Goal: Find specific page/section: Find specific page/section

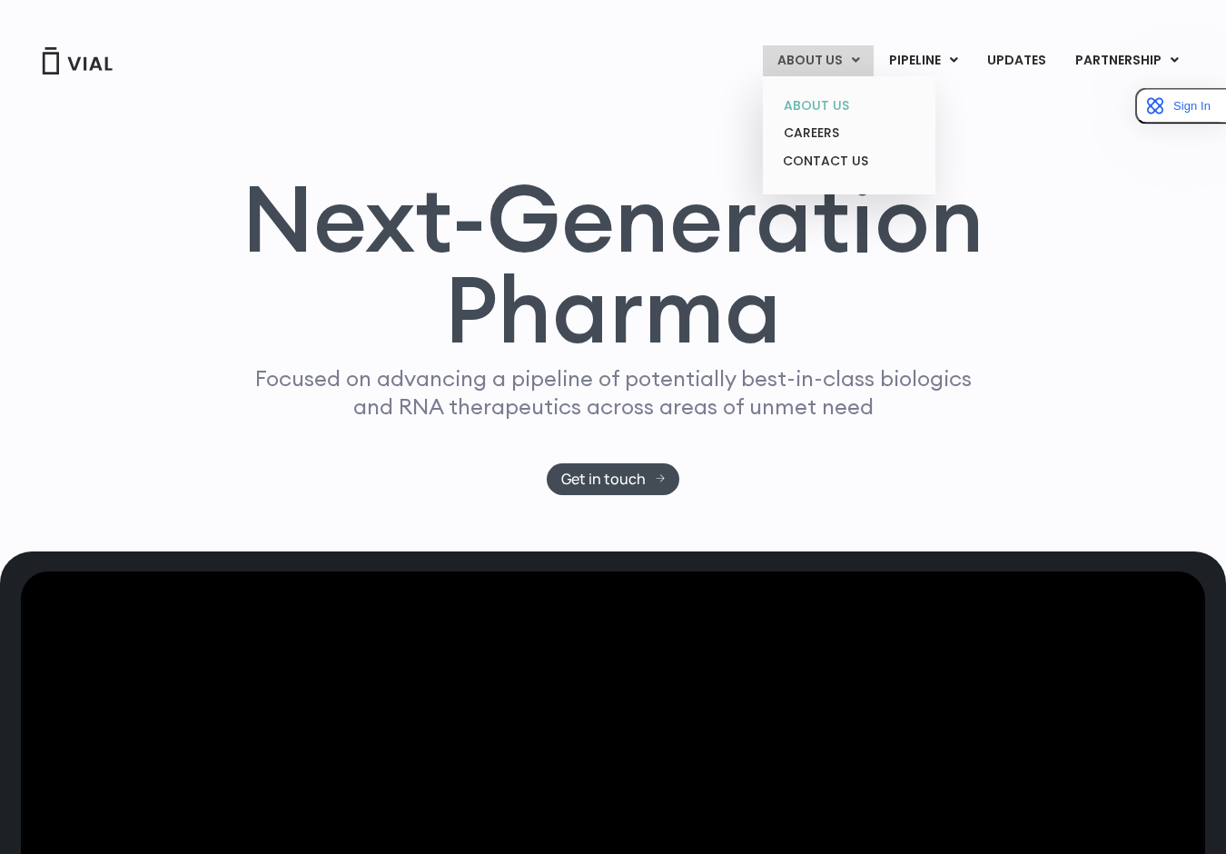
click at [832, 103] on link "ABOUT US" at bounding box center [848, 106] width 159 height 28
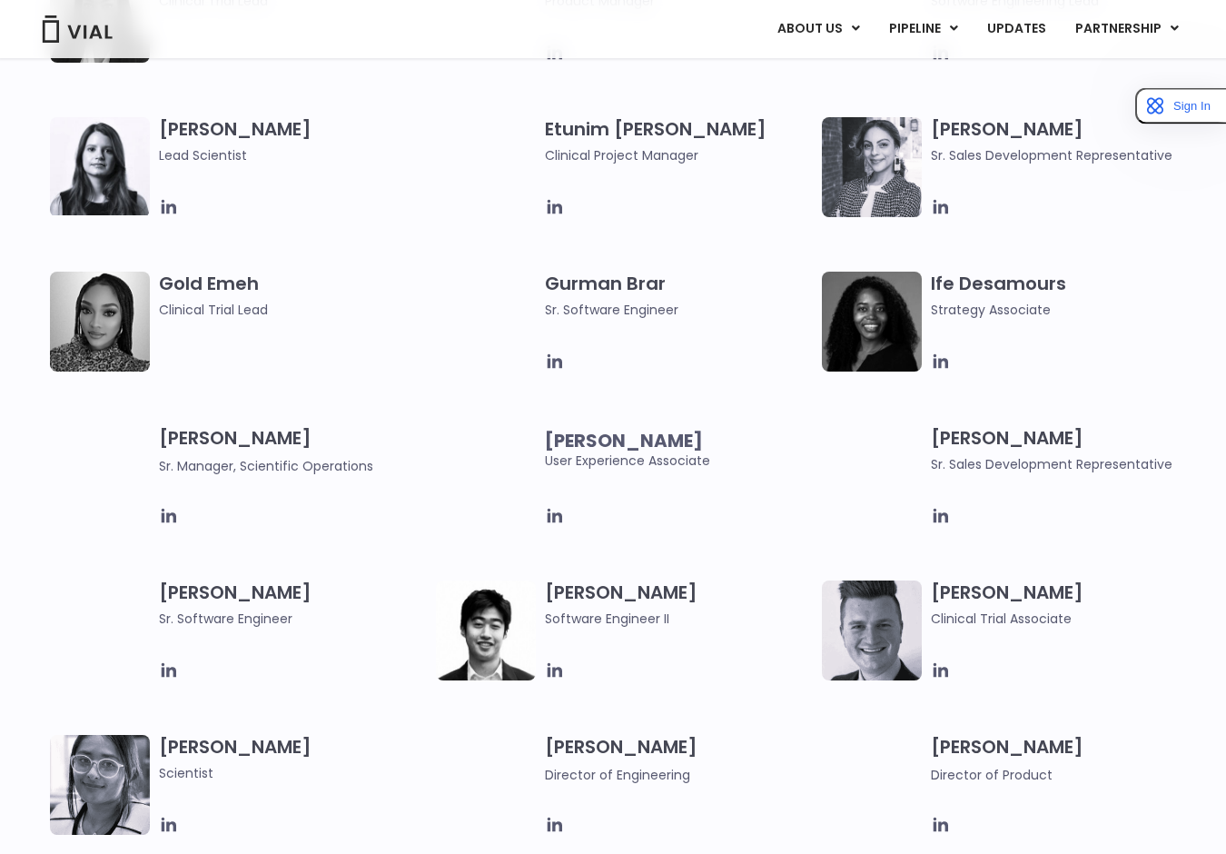
scroll to position [1716, 0]
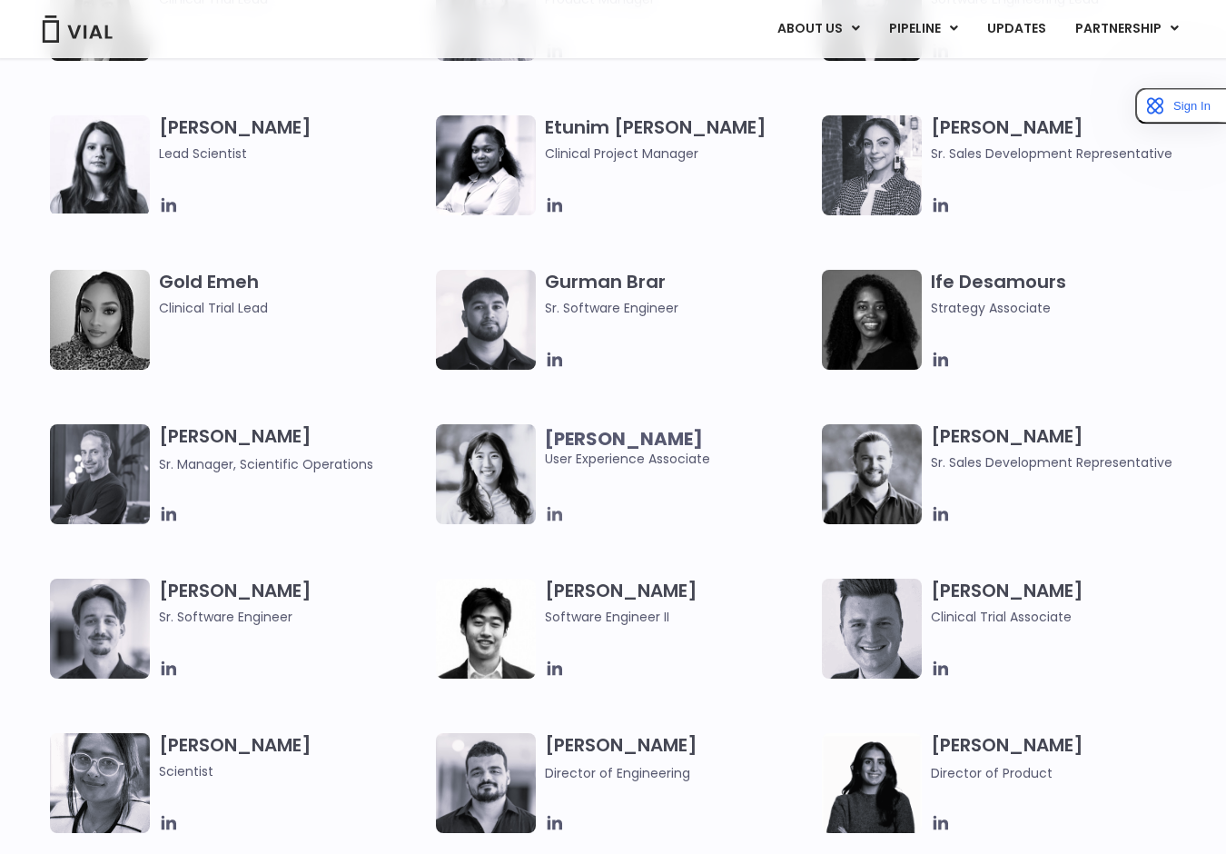
click at [557, 520] on icon at bounding box center [555, 514] width 20 height 20
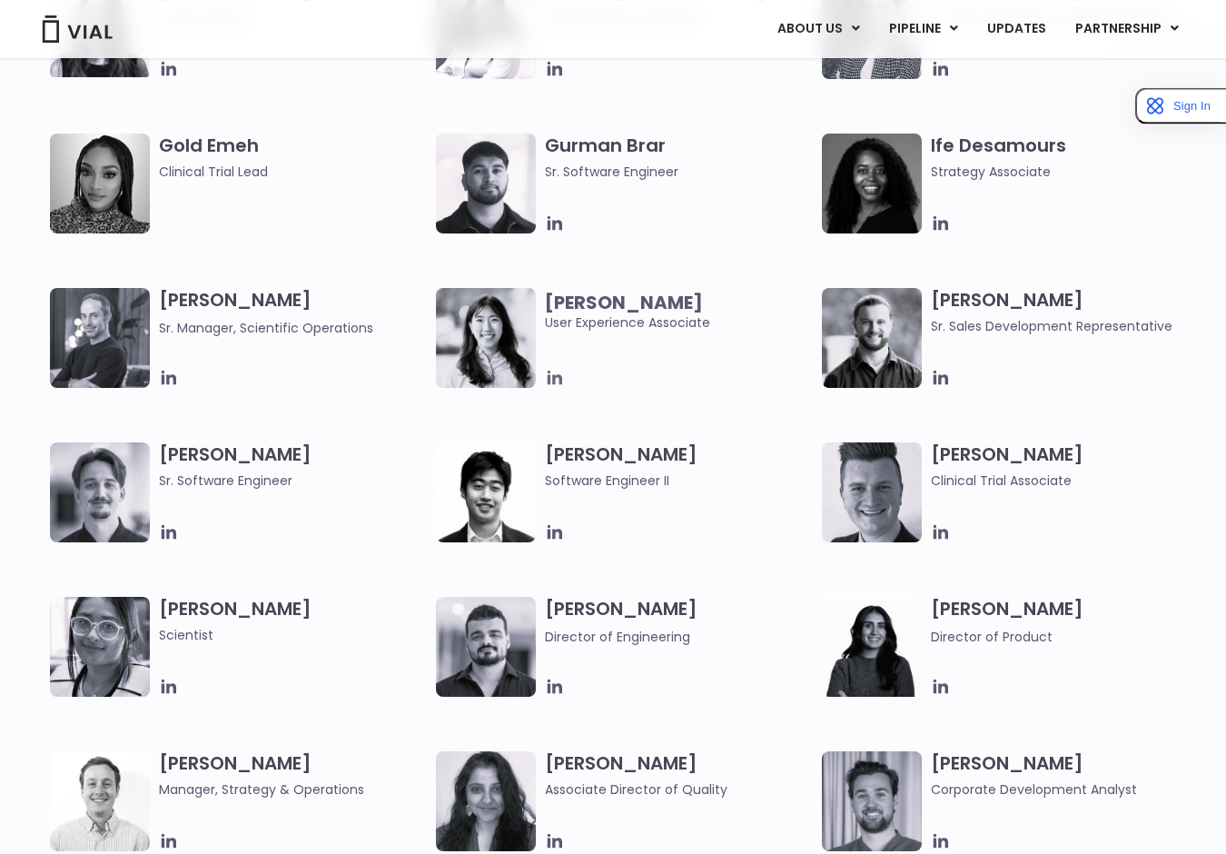
scroll to position [1928, 0]
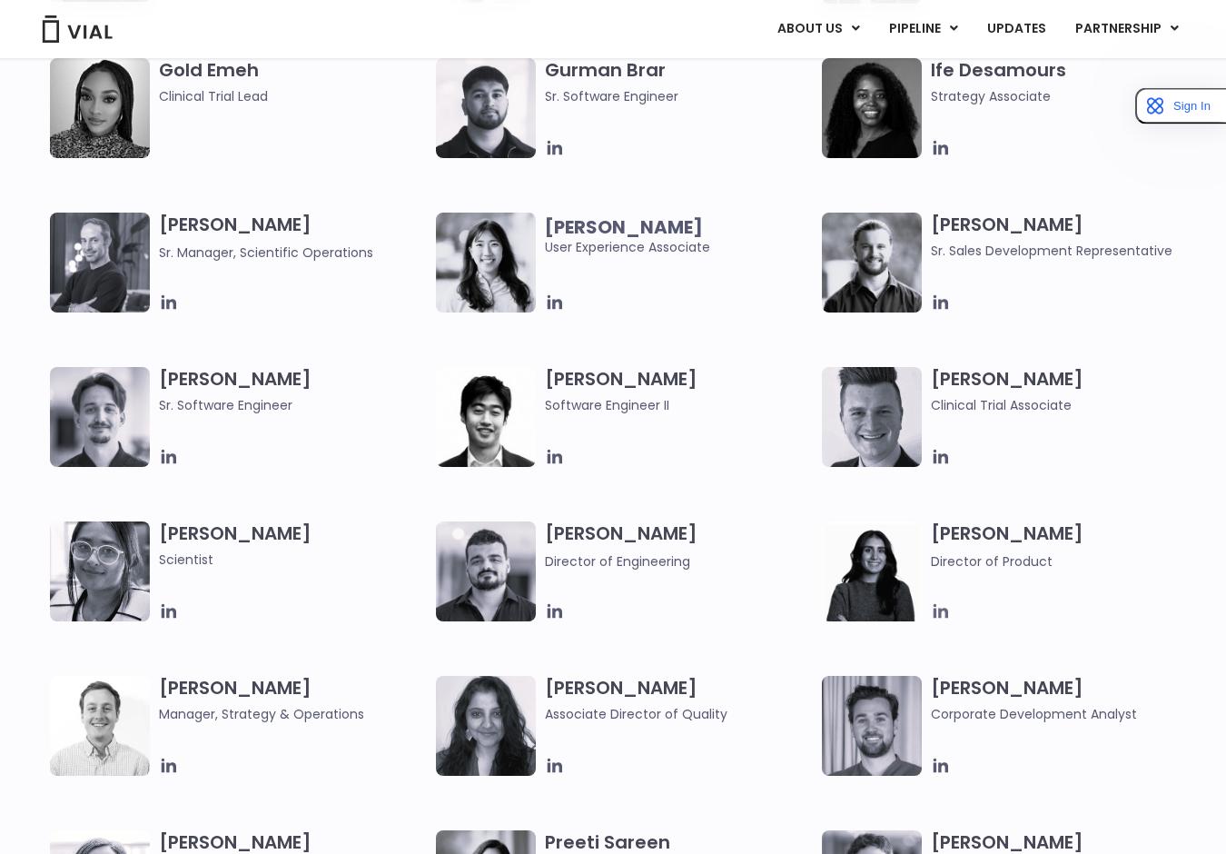
click at [945, 610] on icon at bounding box center [941, 611] width 15 height 15
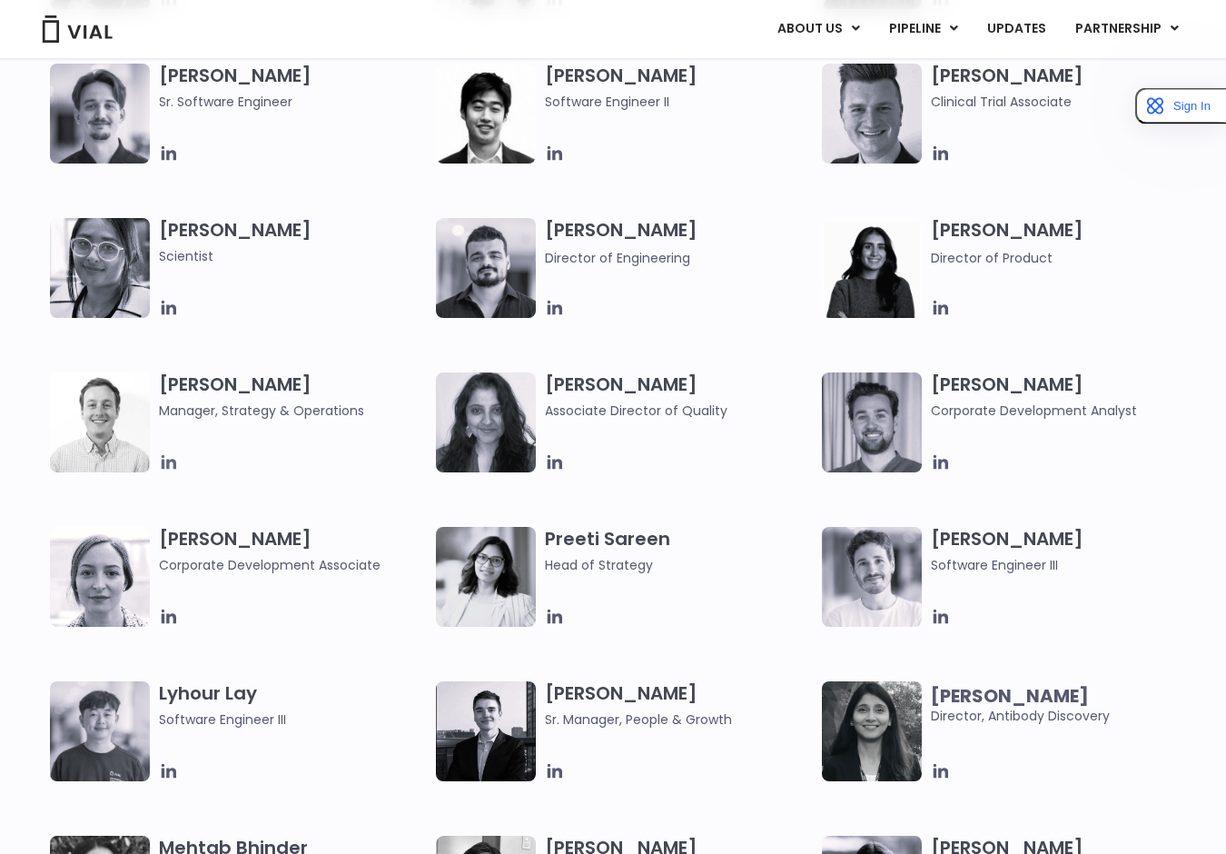
click at [165, 468] on icon at bounding box center [169, 462] width 20 height 20
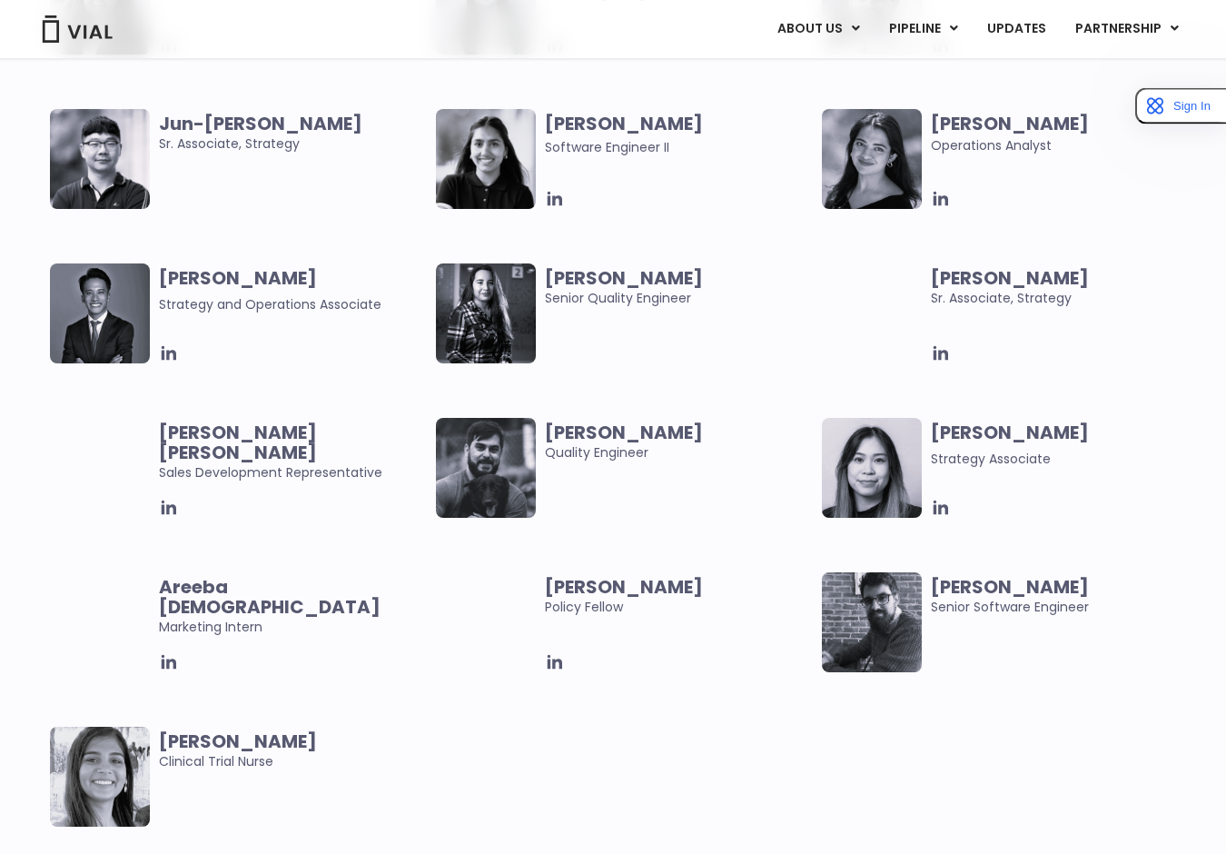
scroll to position [3431, 0]
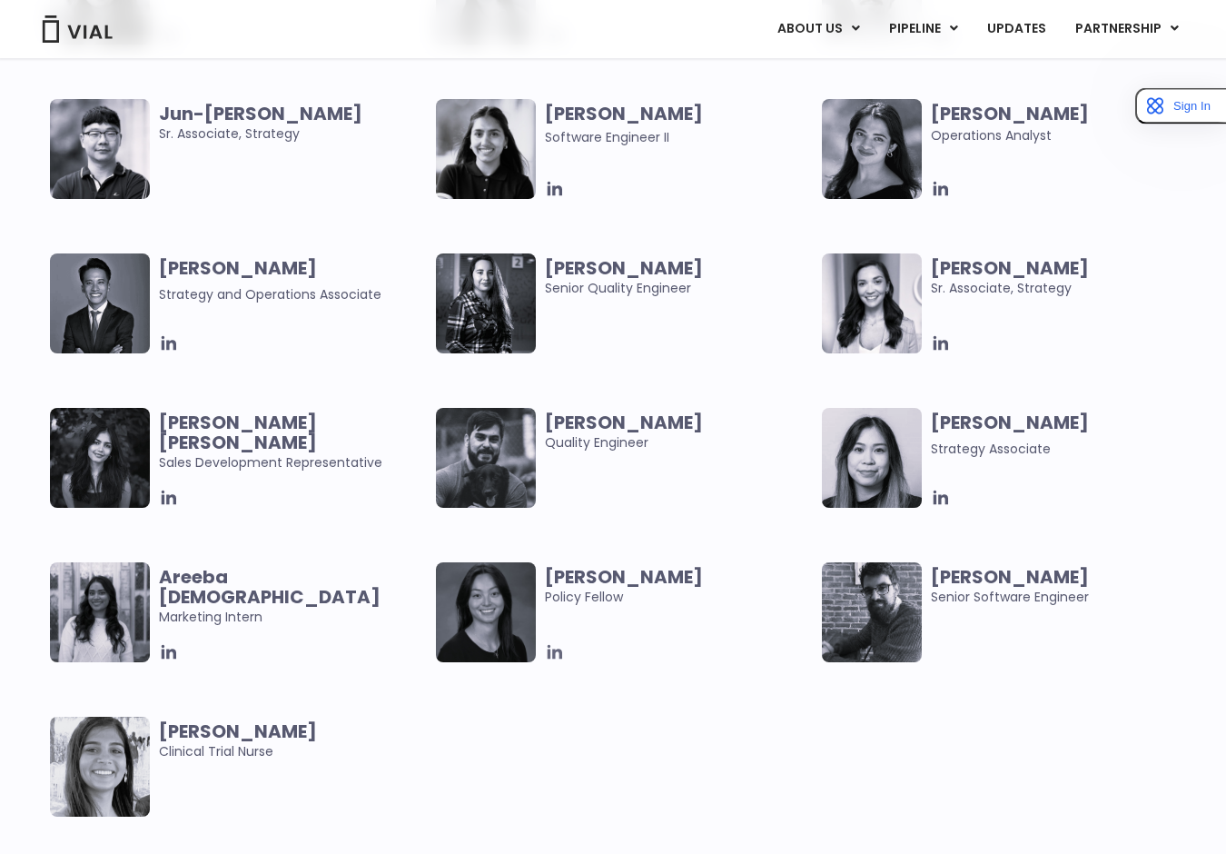
click at [556, 659] on icon at bounding box center [555, 652] width 20 height 20
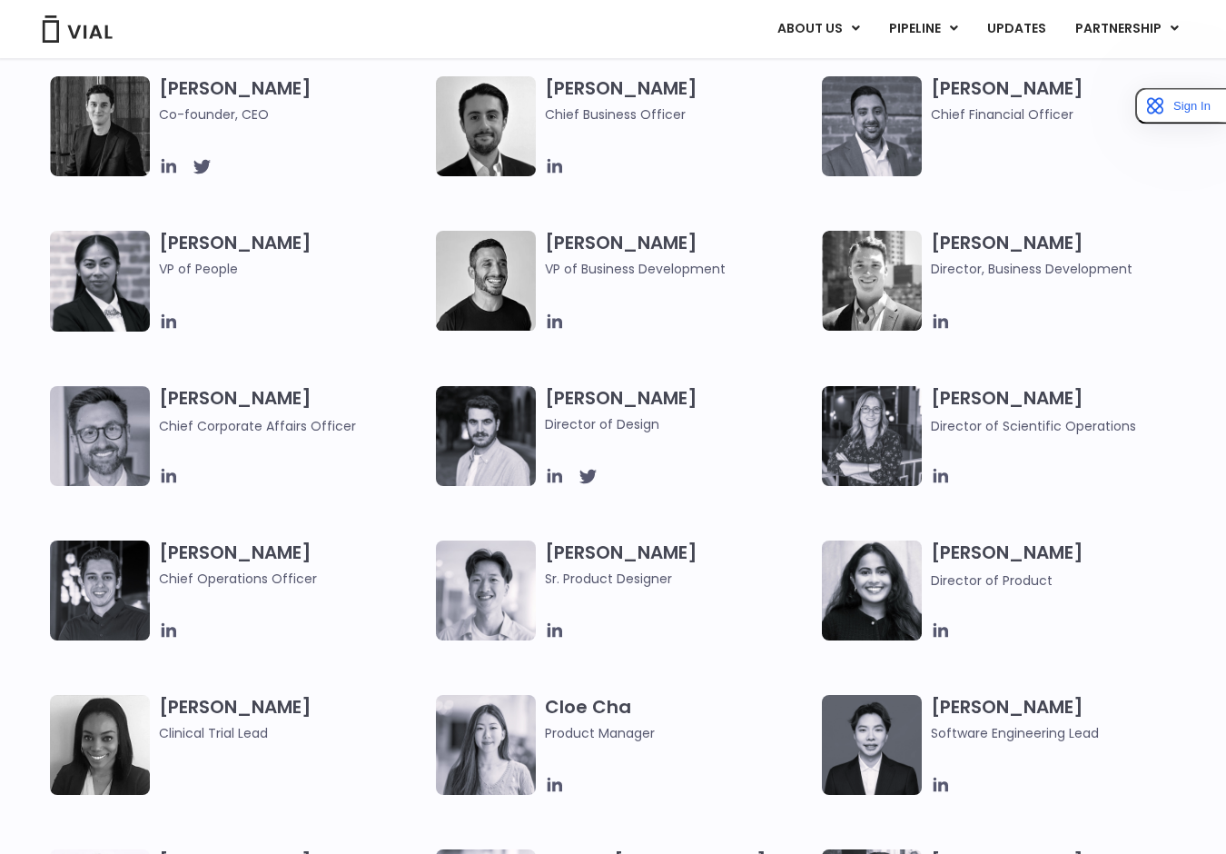
scroll to position [977, 0]
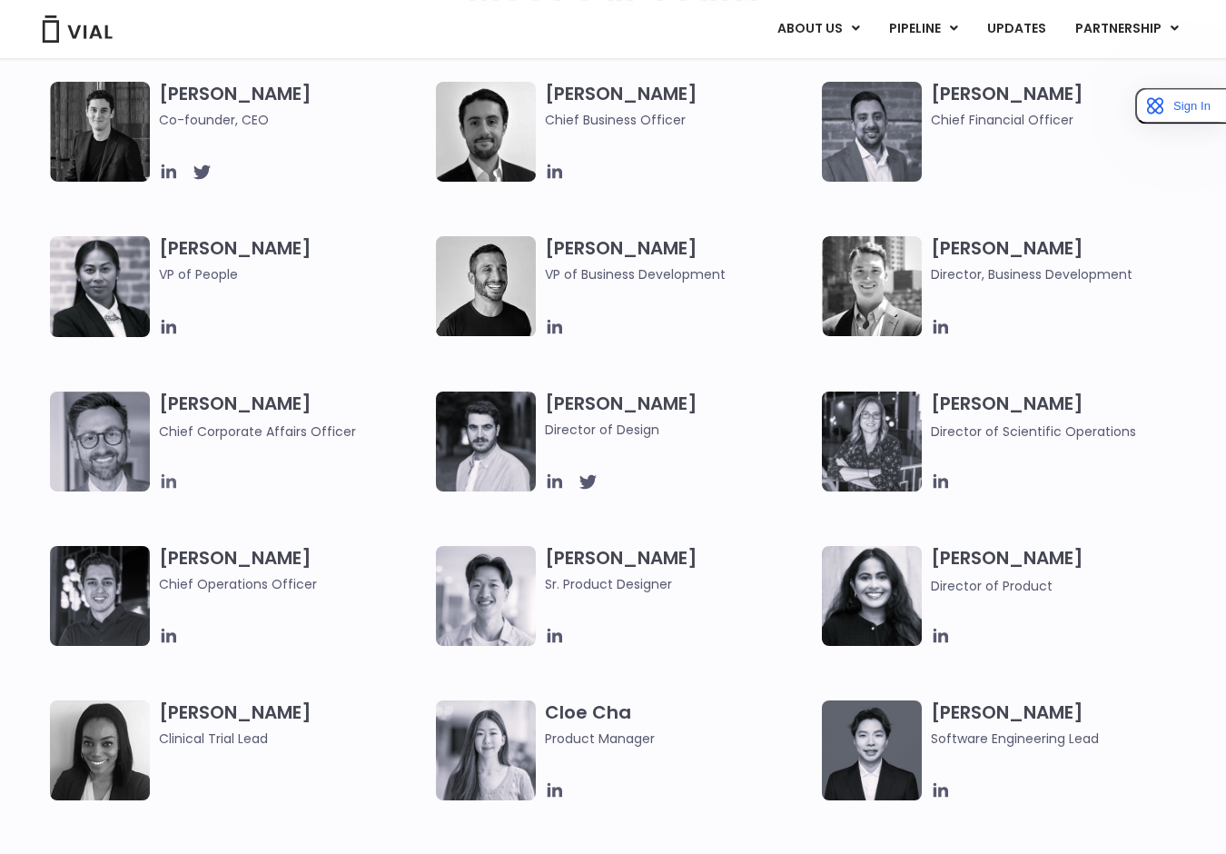
click at [160, 482] on icon at bounding box center [169, 482] width 20 height 20
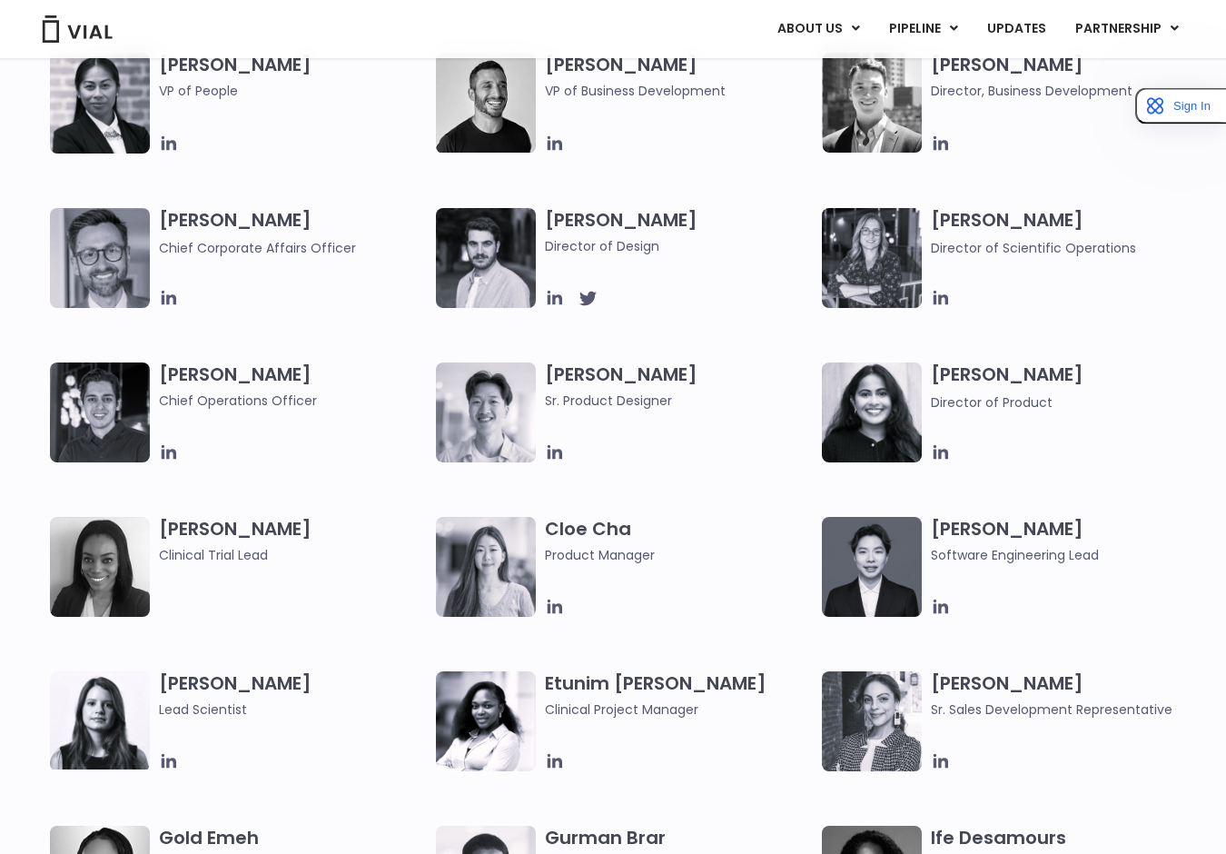
click at [538, 593] on div "Cloe Cha Product Manager" at bounding box center [629, 567] width 386 height 100
click at [551, 610] on icon at bounding box center [555, 607] width 20 height 20
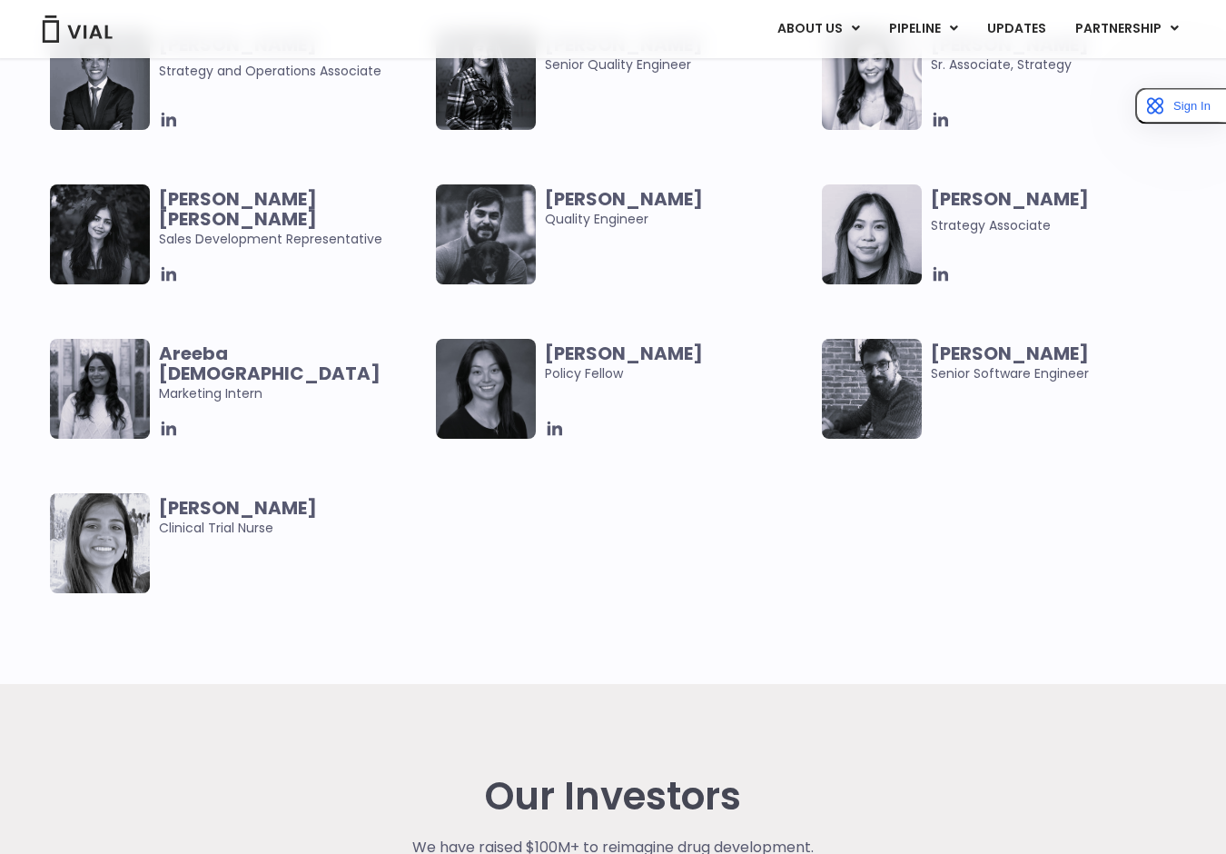
scroll to position [4090, 0]
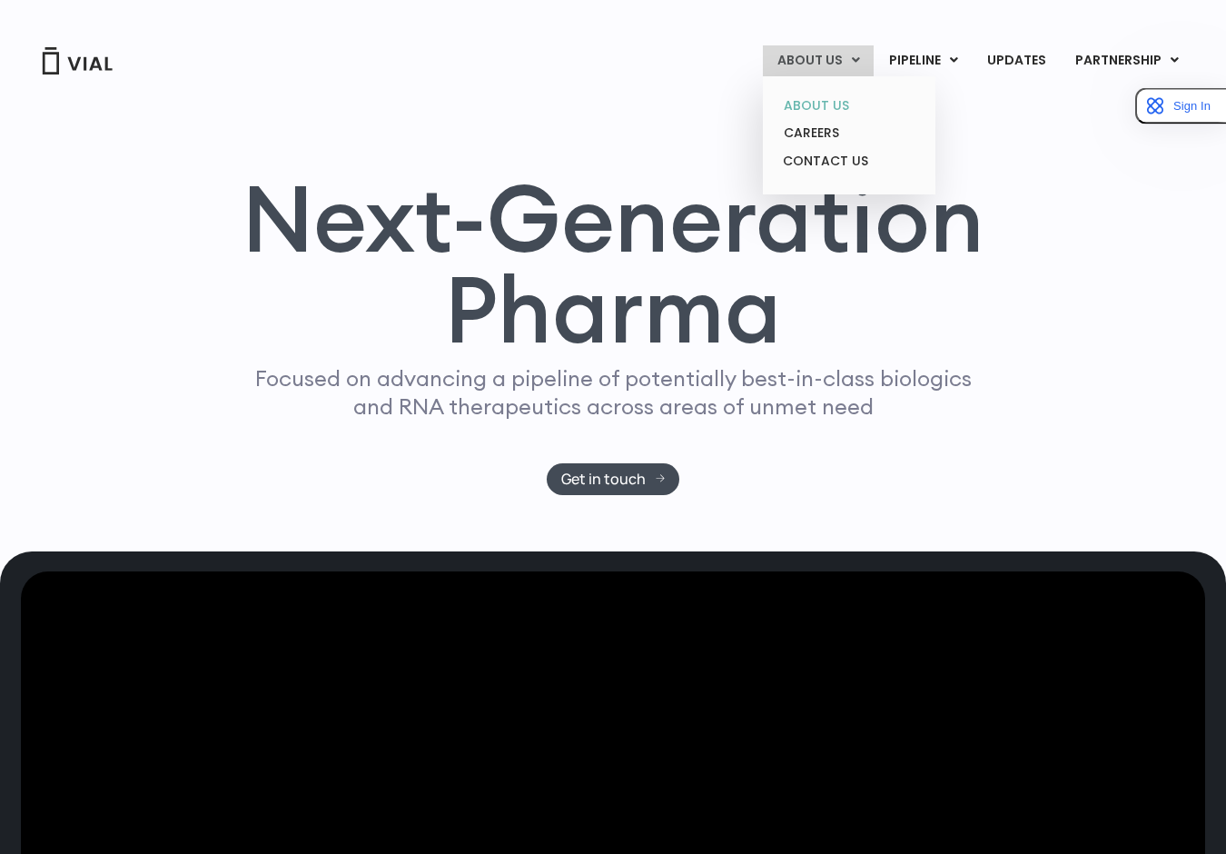
click at [843, 100] on link "ABOUT US" at bounding box center [848, 106] width 159 height 28
